Goal: Task Accomplishment & Management: Use online tool/utility

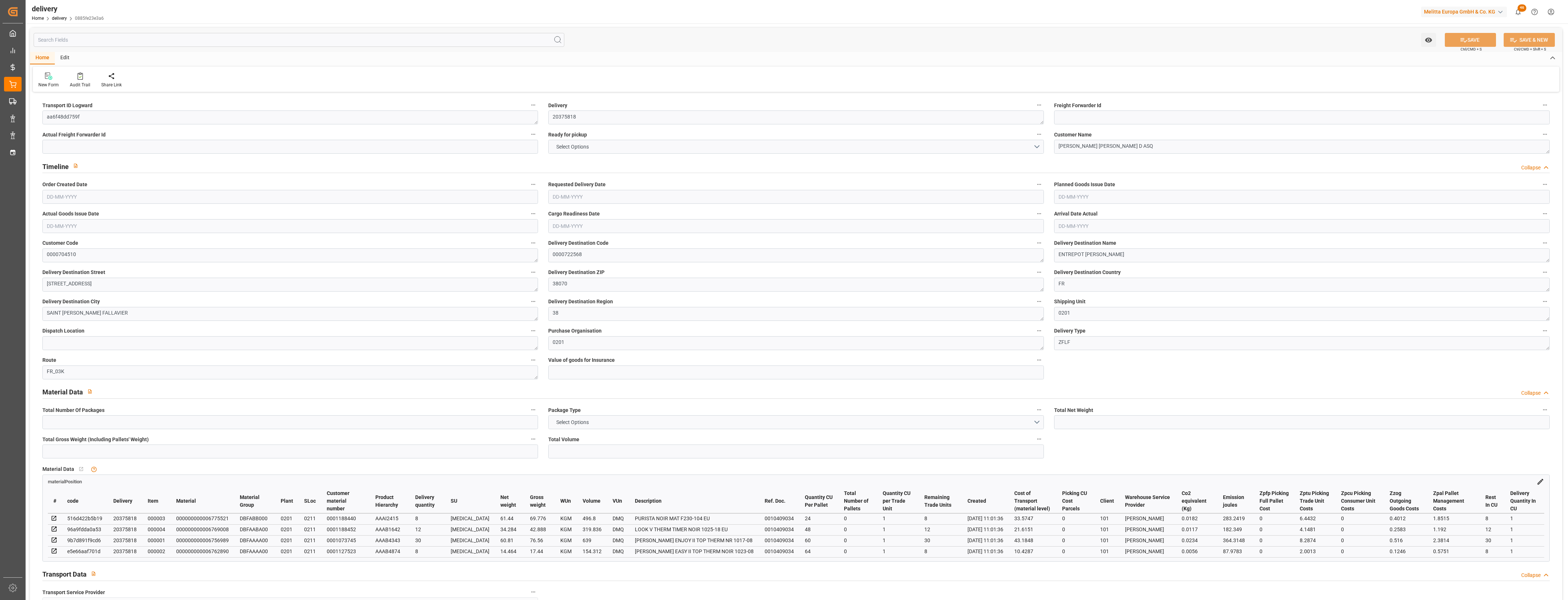
type input "2"
type input "170.998"
type input "298.664"
type input "1609.948"
type input "58"
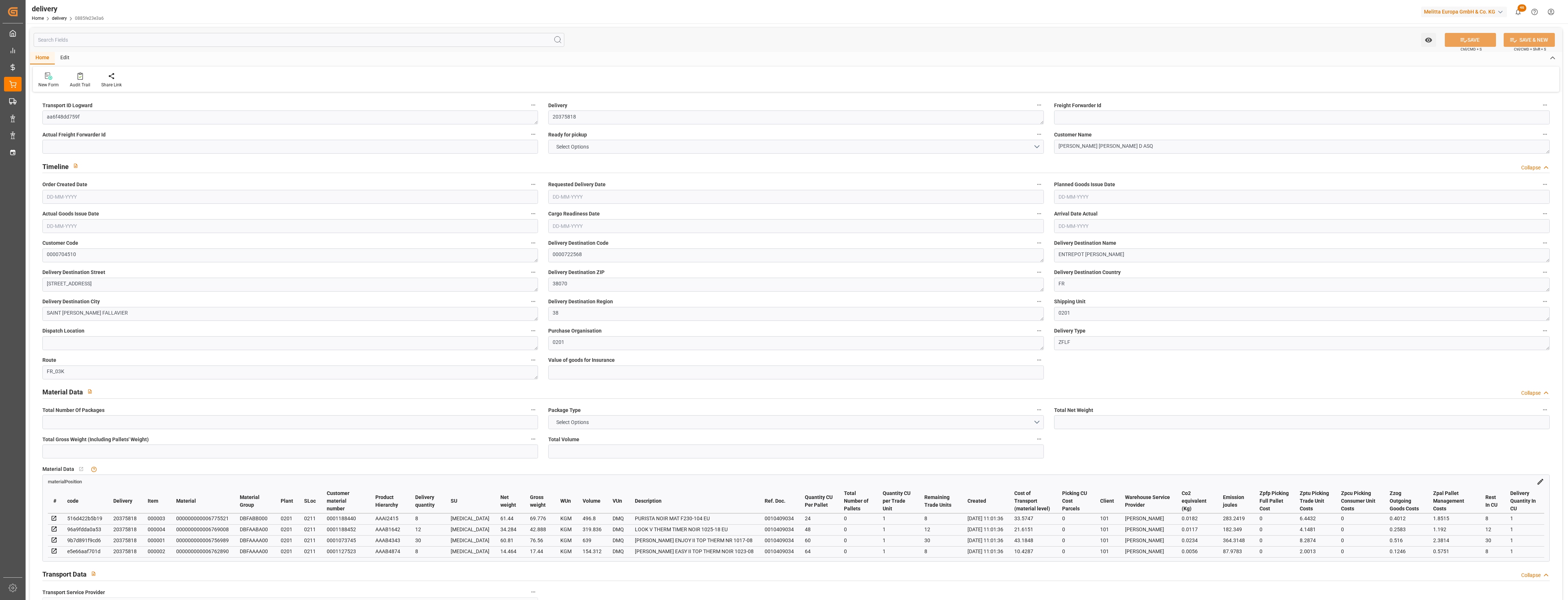
type input "4"
type input "0"
type input "2"
type input "0.6667"
type input "0"
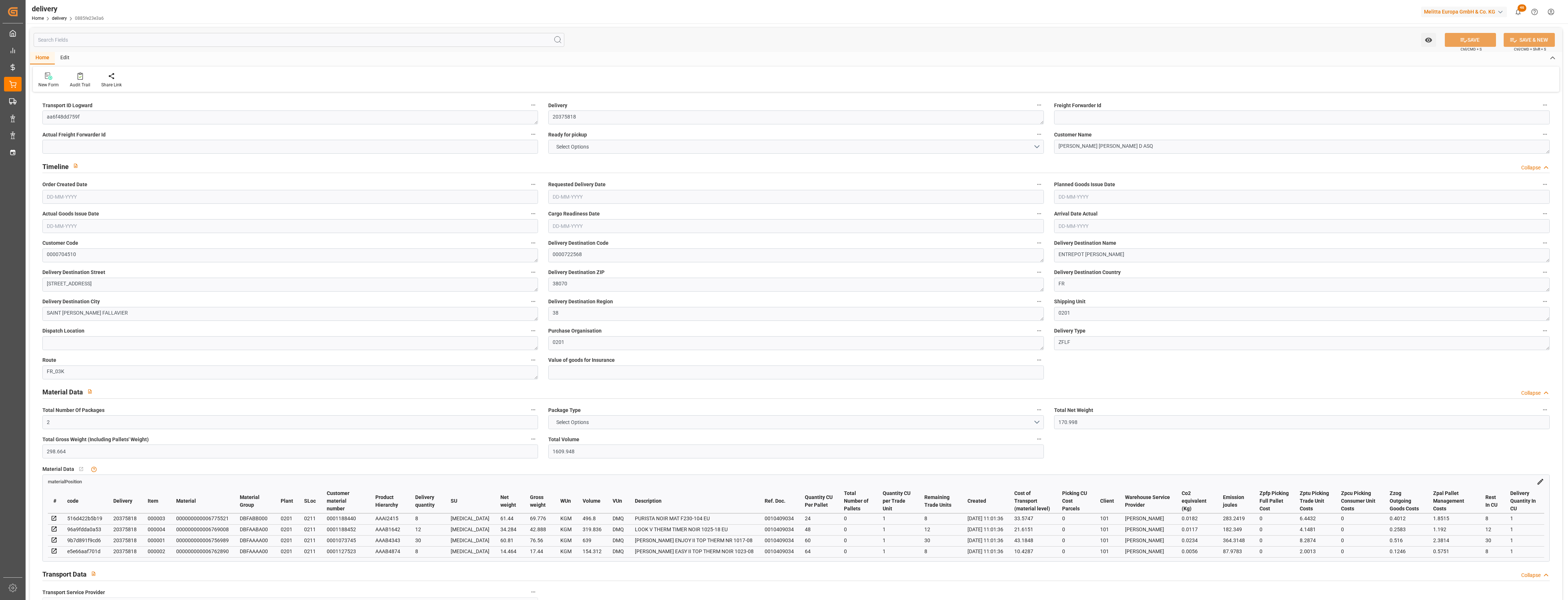
type input "0"
type input "108.8033"
type input "0"
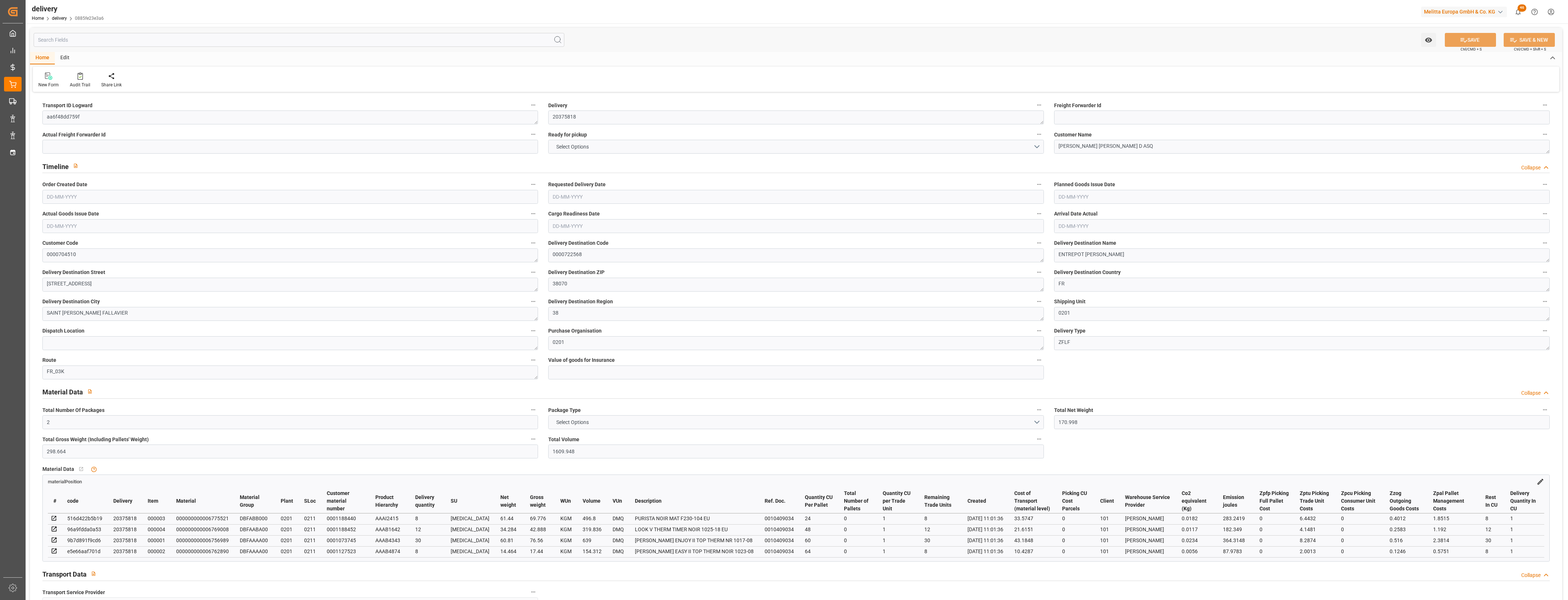
type input "20.88"
type input "1.5"
type input "1.3"
type input "0"
type input "6"
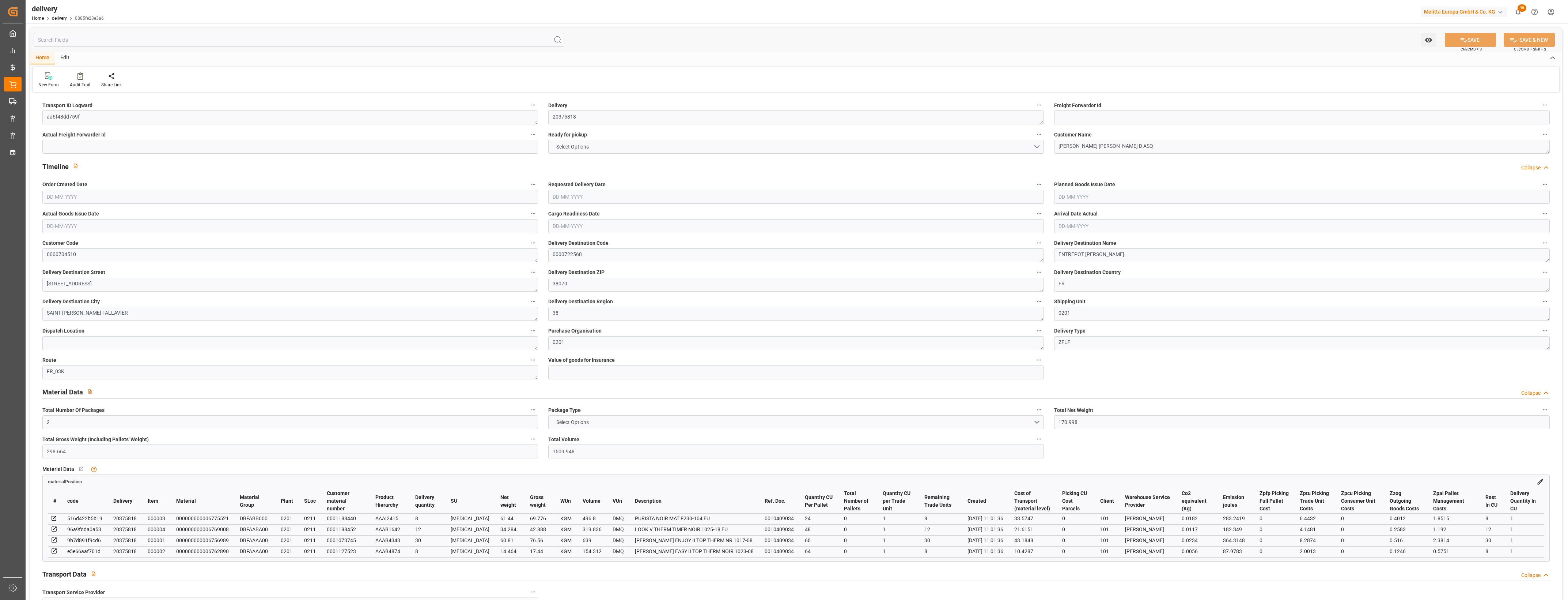
type input "206.664"
type input "101"
type input "917.884"
type input "0.0589"
type input "0"
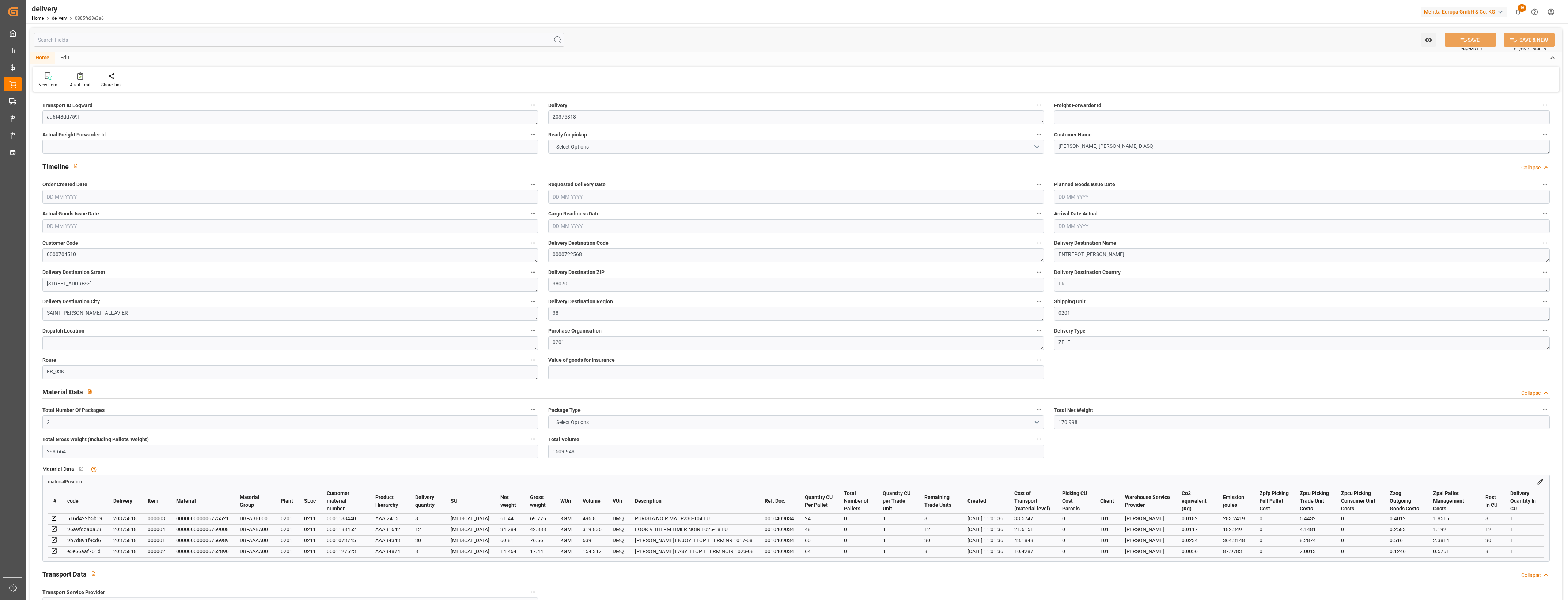
type input "11-08-2025"
type input "18-08-2025"
type input "13-08-2025"
type input "11-08-2025"
type input "06-08-2025 11:01"
